Goal: Task Accomplishment & Management: Use online tool/utility

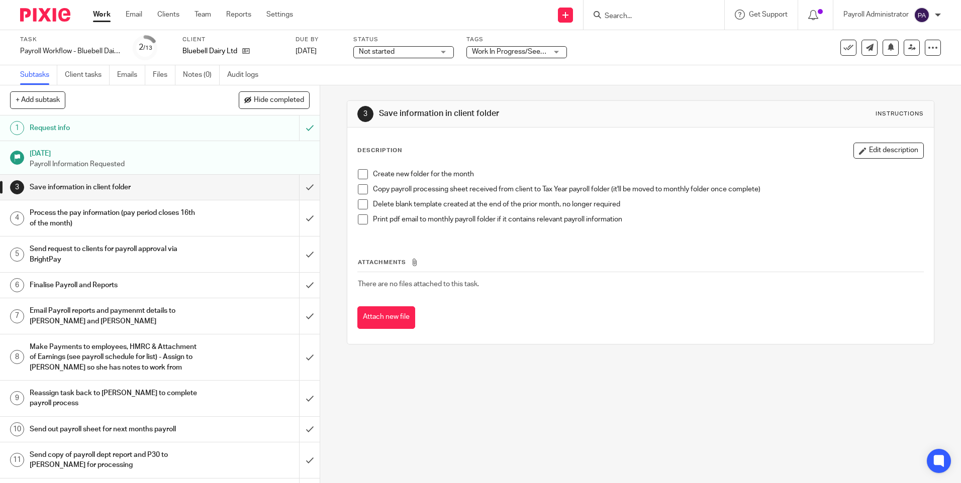
click at [358, 174] on span at bounding box center [363, 174] width 10 height 10
drag, startPoint x: 359, startPoint y: 190, endPoint x: 363, endPoint y: 203, distance: 13.2
click at [359, 191] on span at bounding box center [363, 189] width 10 height 10
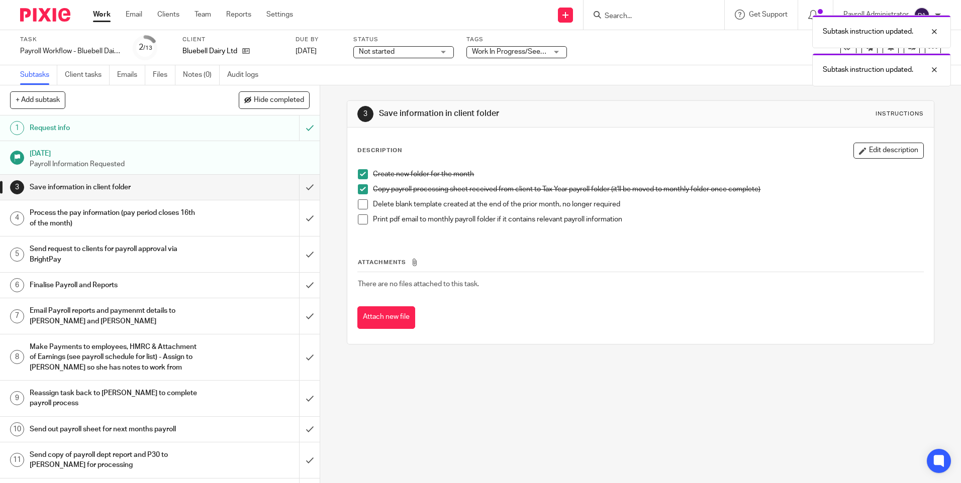
click at [363, 209] on span at bounding box center [363, 204] width 10 height 10
click at [358, 218] on span at bounding box center [363, 220] width 10 height 10
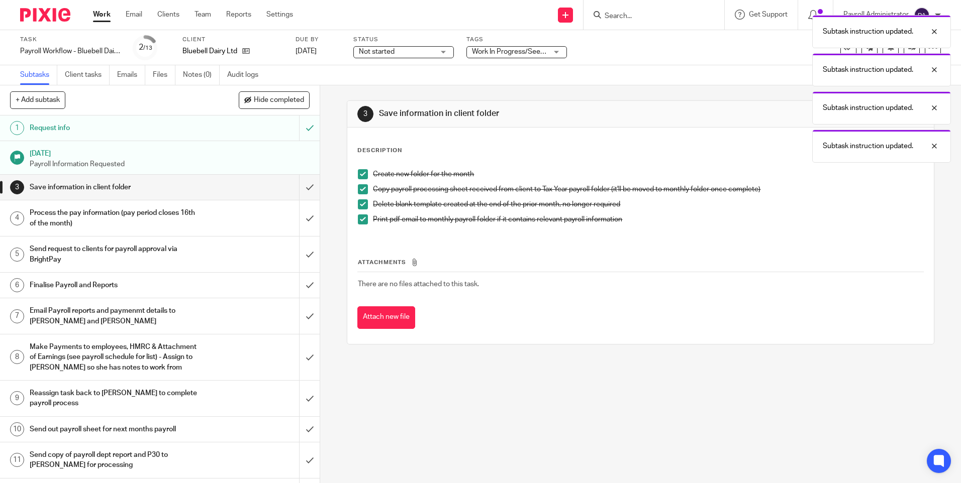
click at [430, 52] on span "Not started" at bounding box center [396, 52] width 75 height 11
click at [416, 81] on li "In progress" at bounding box center [403, 88] width 99 height 21
click at [209, 219] on div "Process the pay information (pay period closes 16th of the month)" at bounding box center [160, 219] width 260 height 26
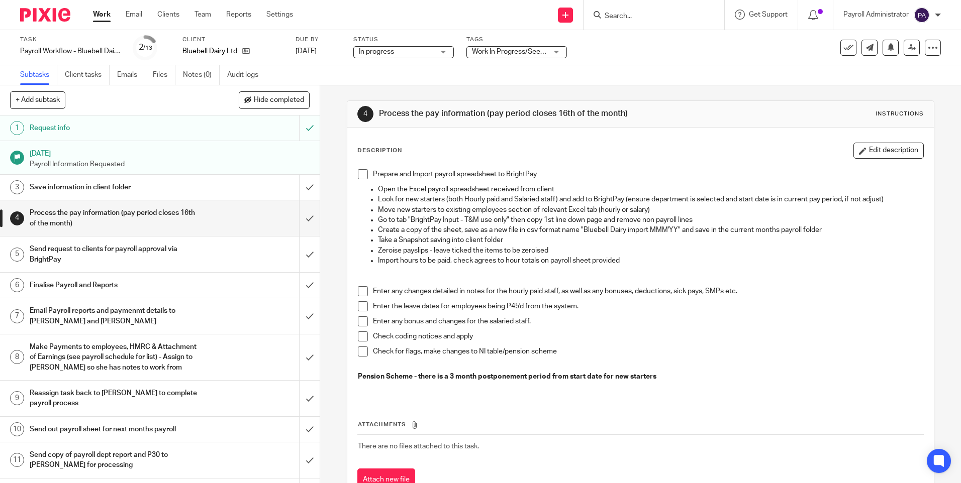
click at [359, 174] on span at bounding box center [363, 174] width 10 height 10
click at [359, 294] on span at bounding box center [363, 291] width 10 height 10
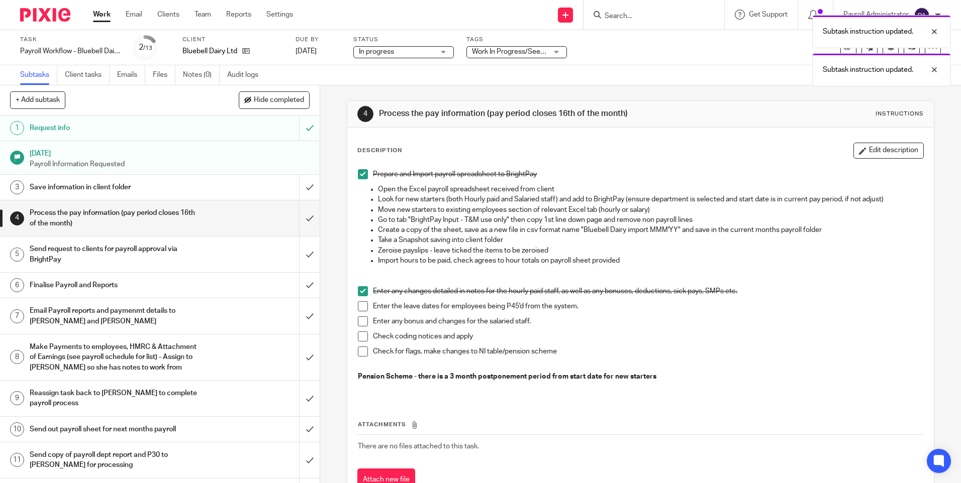
click at [354, 309] on div "Prepare and Import payroll spreadsheet to BrightPay Open the Excel payroll spre…" at bounding box center [640, 281] width 575 height 235
click at [358, 311] on span at bounding box center [363, 306] width 10 height 10
click at [361, 322] on span at bounding box center [363, 322] width 10 height 10
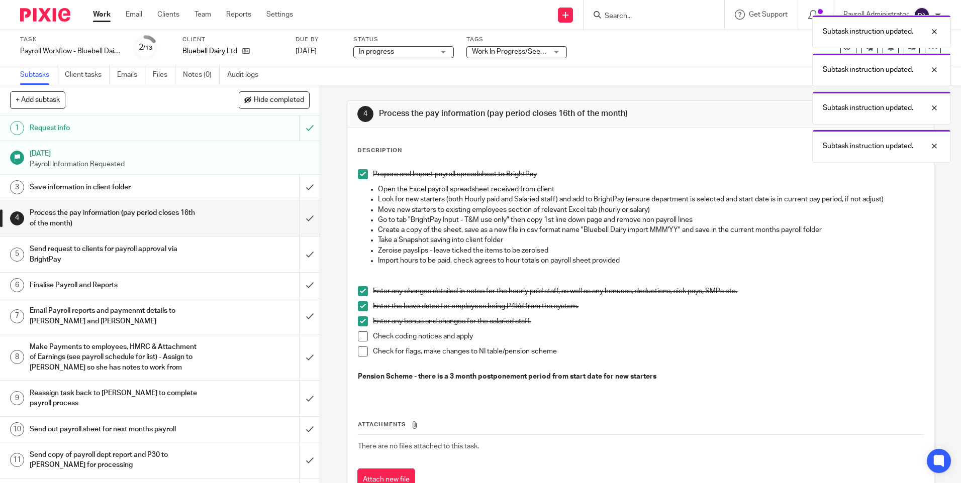
click at [363, 339] on span at bounding box center [363, 337] width 10 height 10
click at [358, 355] on span at bounding box center [363, 352] width 10 height 10
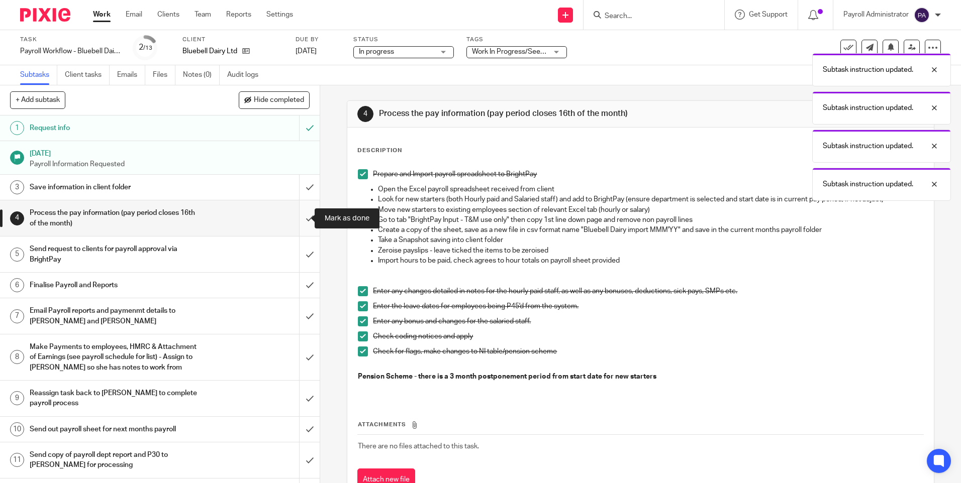
click at [298, 219] on input "submit" at bounding box center [160, 218] width 320 height 36
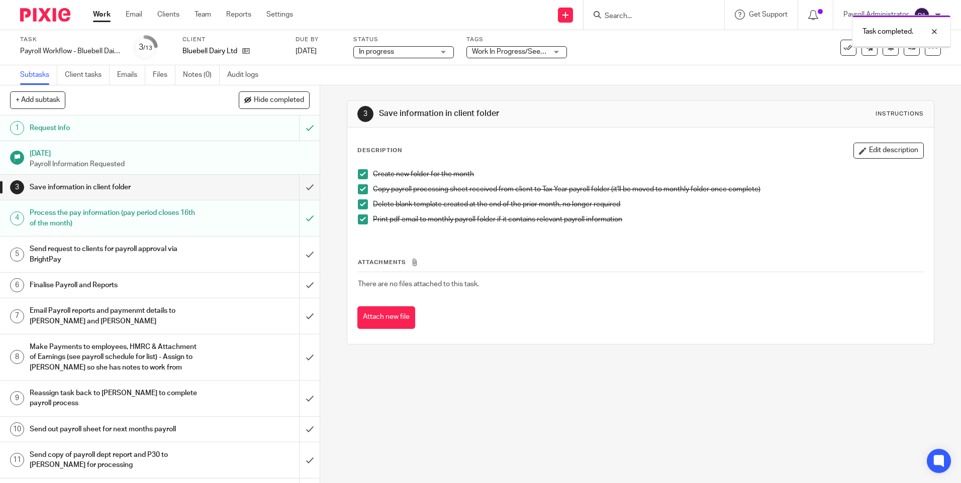
click at [220, 257] on div "Send request to clients for payroll approval via BrightPay" at bounding box center [160, 255] width 260 height 26
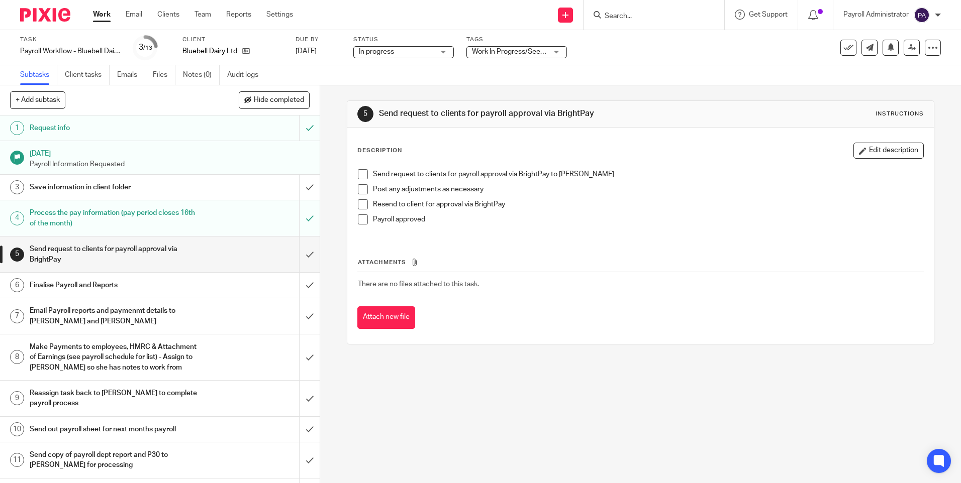
click at [358, 173] on span at bounding box center [363, 174] width 10 height 10
